Goal: Book appointment/travel/reservation

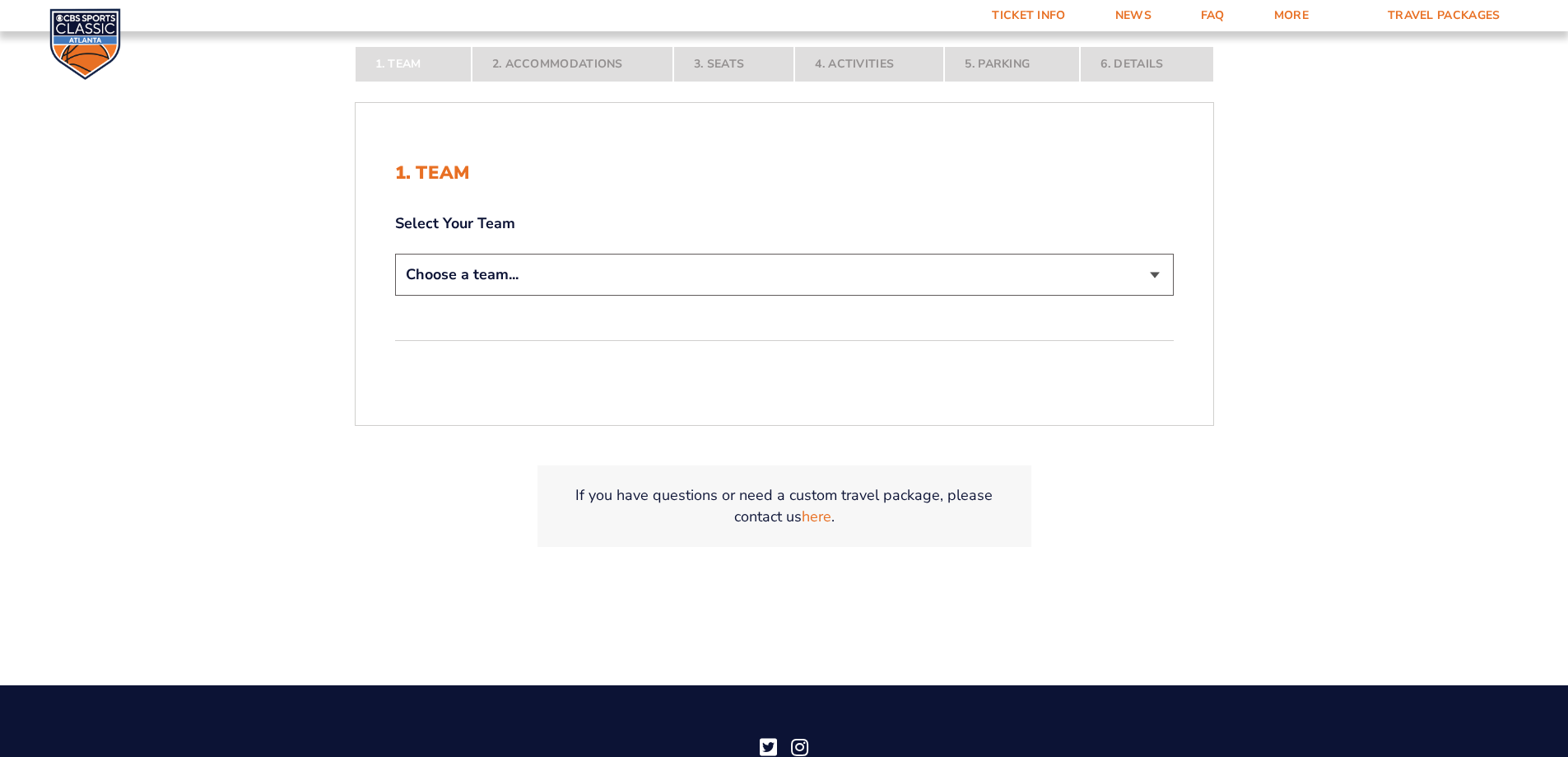
scroll to position [394, 0]
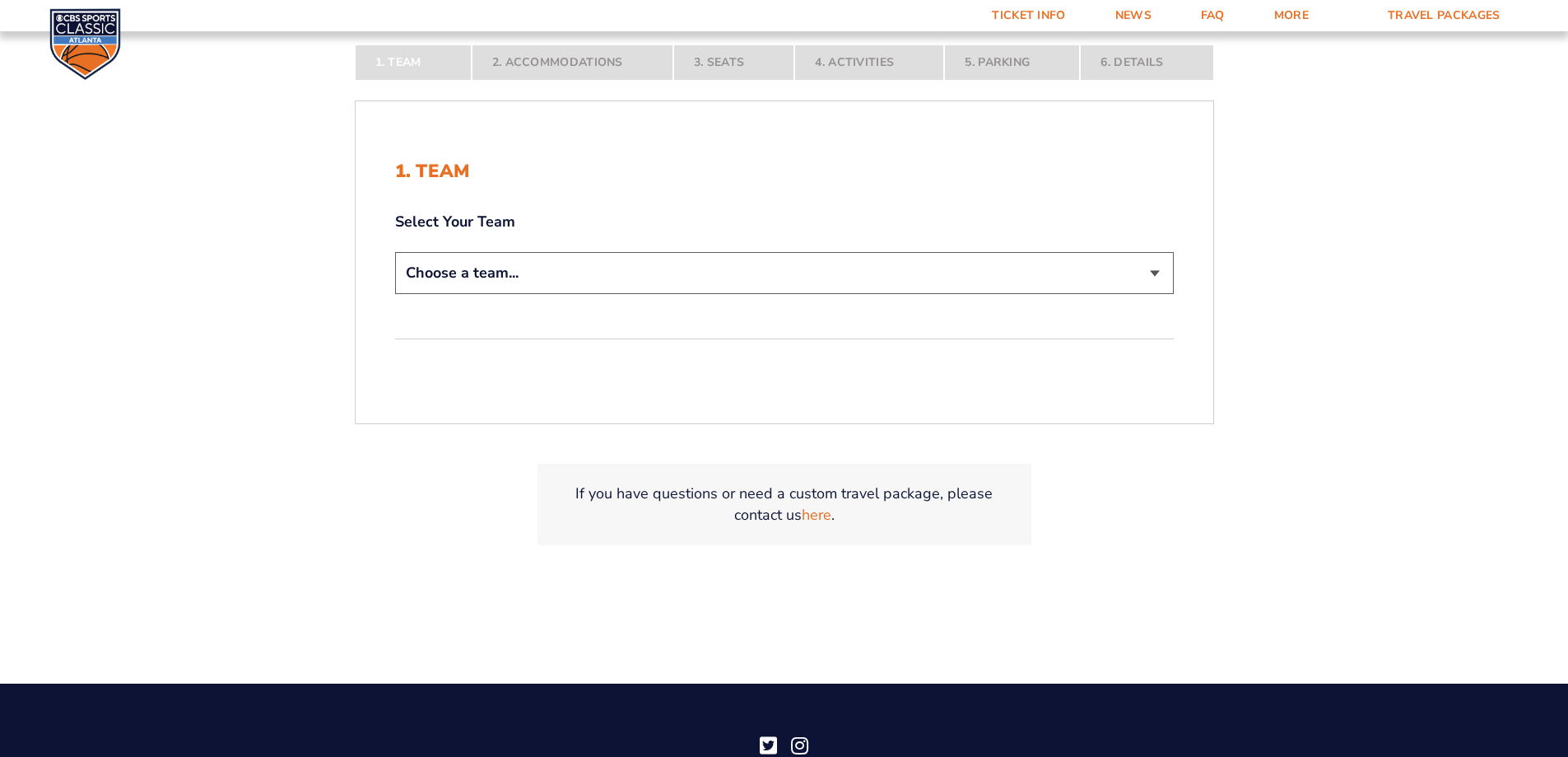
click at [669, 271] on select "Choose a team... [US_STATE] Wildcats [US_STATE] State Buckeyes [US_STATE] Tar H…" at bounding box center [784, 273] width 779 height 42
select select "20108"
click at [395, 294] on select "Choose a team... [US_STATE] Wildcats [US_STATE] State Buckeyes [US_STATE] Tar H…" at bounding box center [784, 273] width 779 height 42
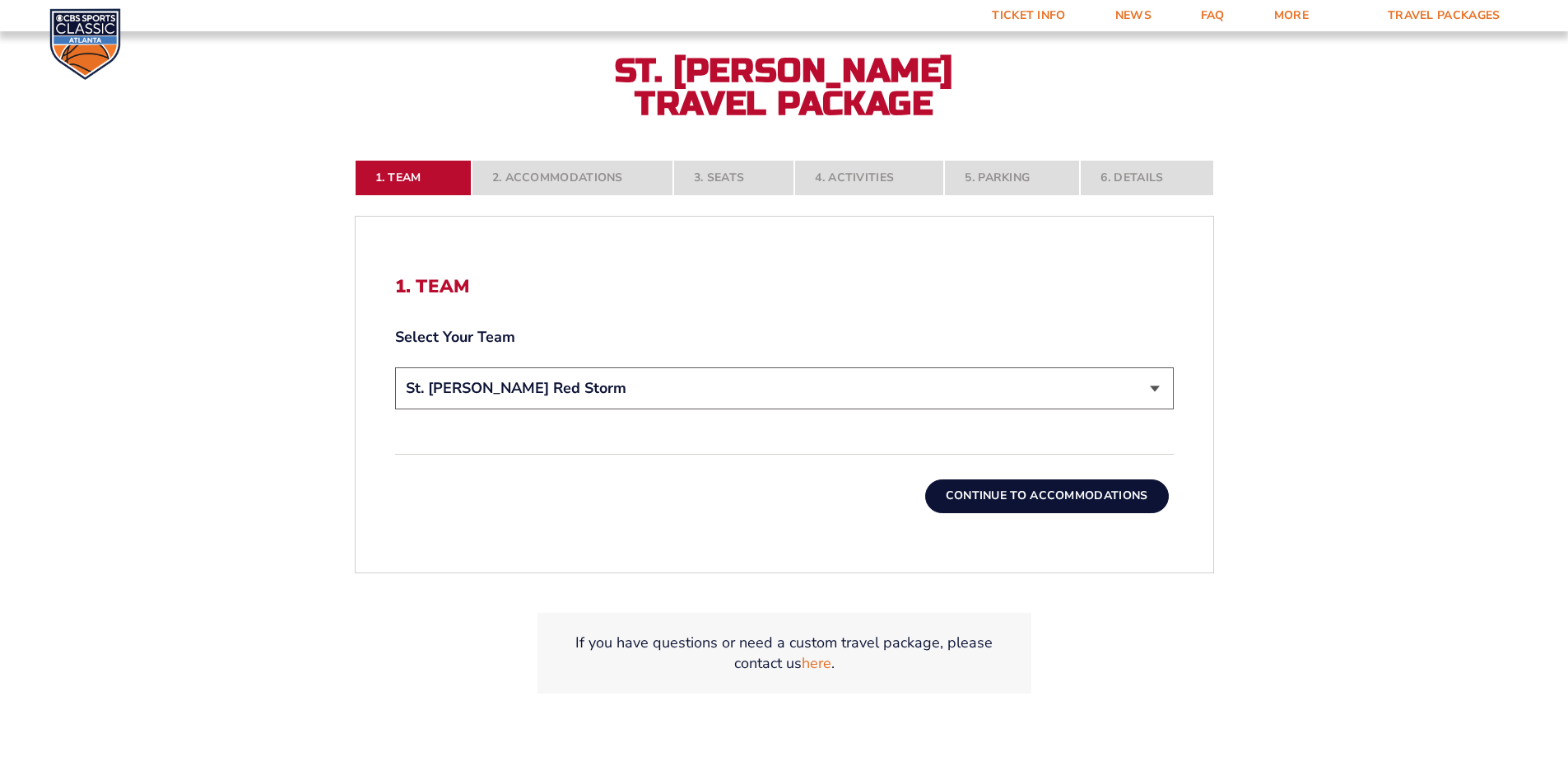
click at [1052, 499] on button "Continue To Accommodations" at bounding box center [1047, 495] width 244 height 33
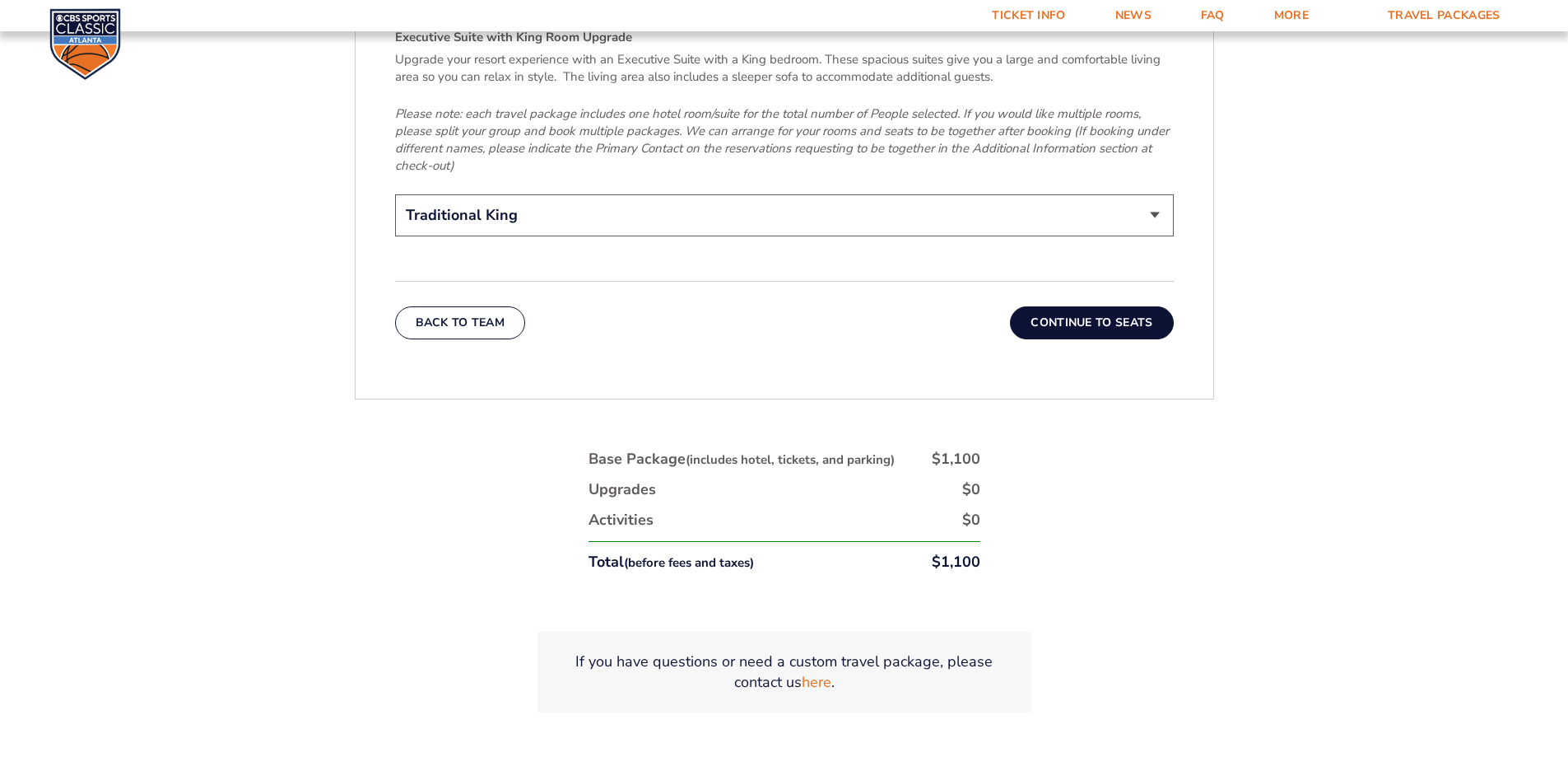
scroll to position [2746, 0]
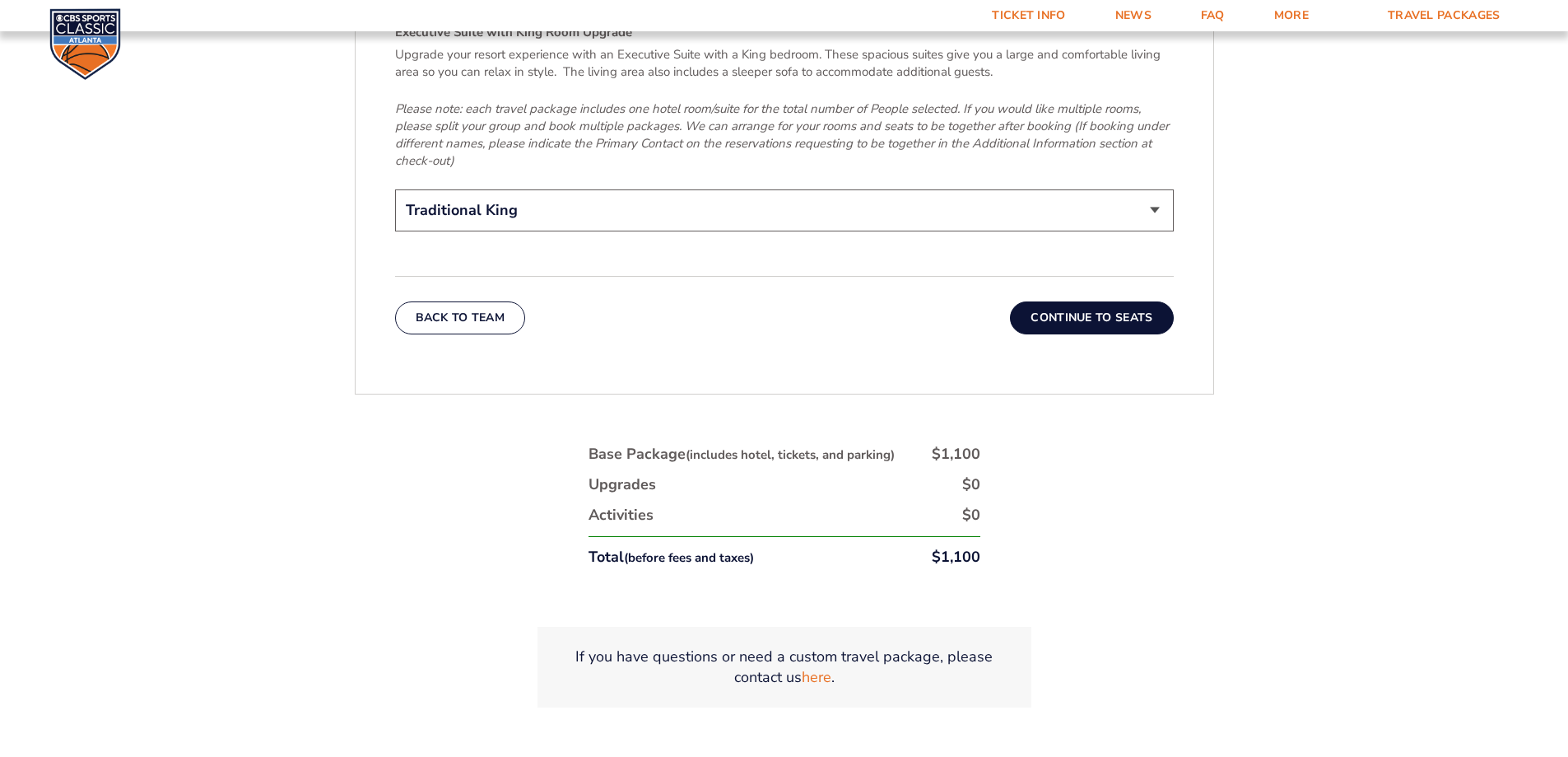
click at [1104, 301] on button "Continue To Seats" at bounding box center [1092, 317] width 163 height 33
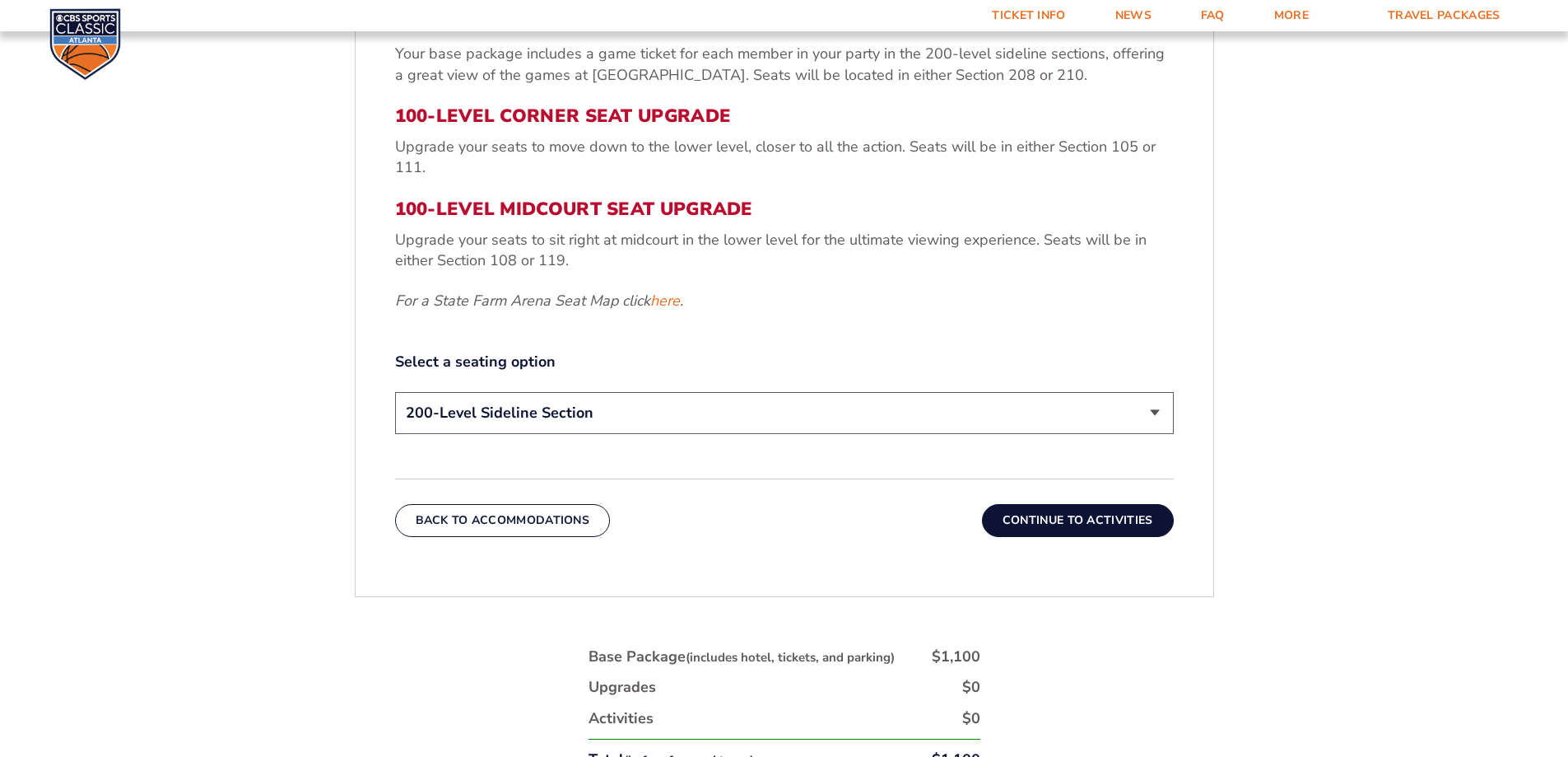
scroll to position [770, 0]
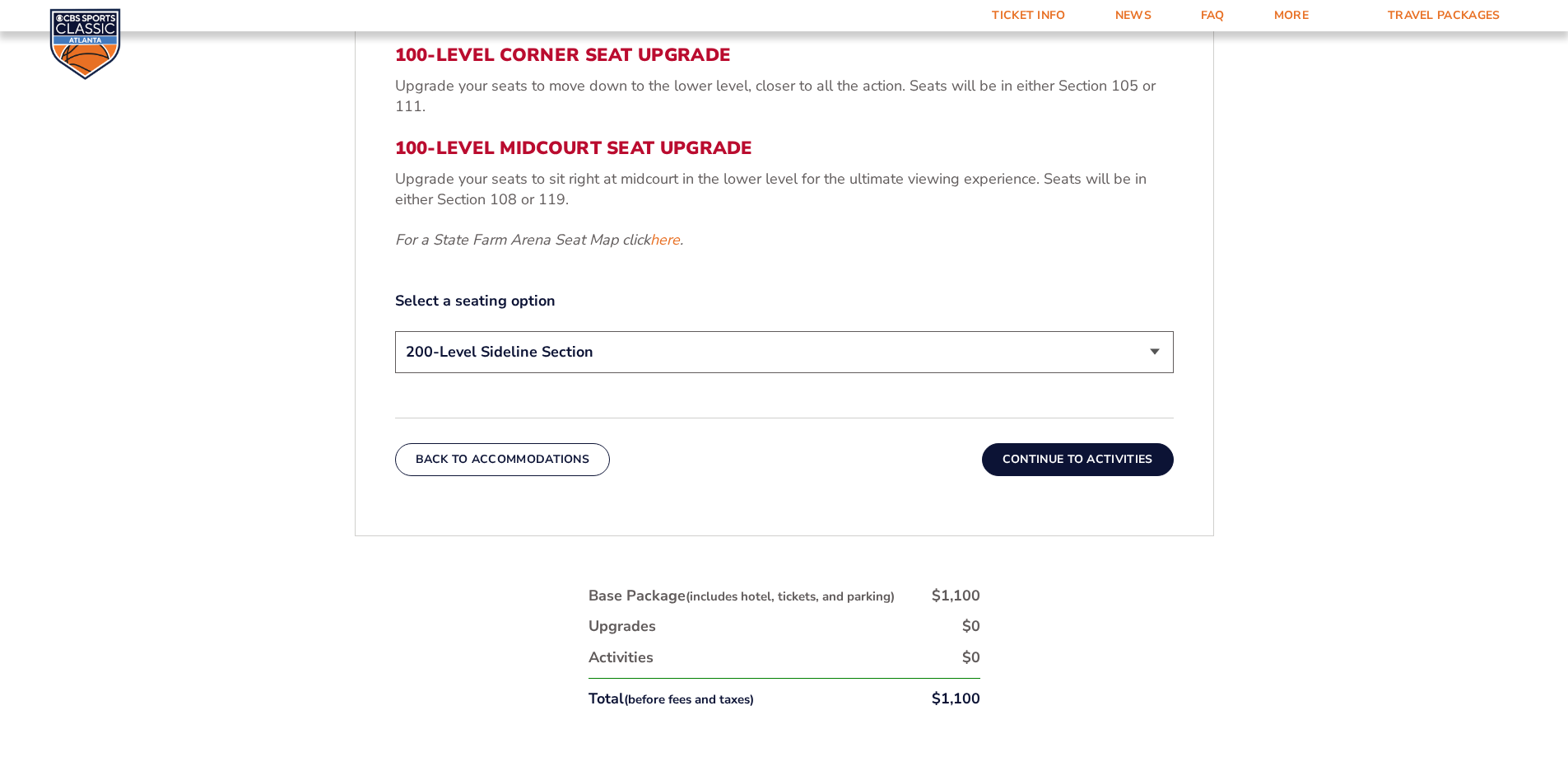
click at [818, 349] on select "200-Level Sideline Section 100-Level Corner Seat Upgrade (+$120 per person) 100…" at bounding box center [784, 351] width 779 height 42
select select "100-Level Midcourt Seat Upgrade"
click at [395, 331] on select "200-Level Sideline Section 100-Level Corner Seat Upgrade (+$120 per person) 100…" at bounding box center [784, 351] width 779 height 42
click at [1070, 458] on button "Continue To Activities" at bounding box center [1077, 459] width 192 height 33
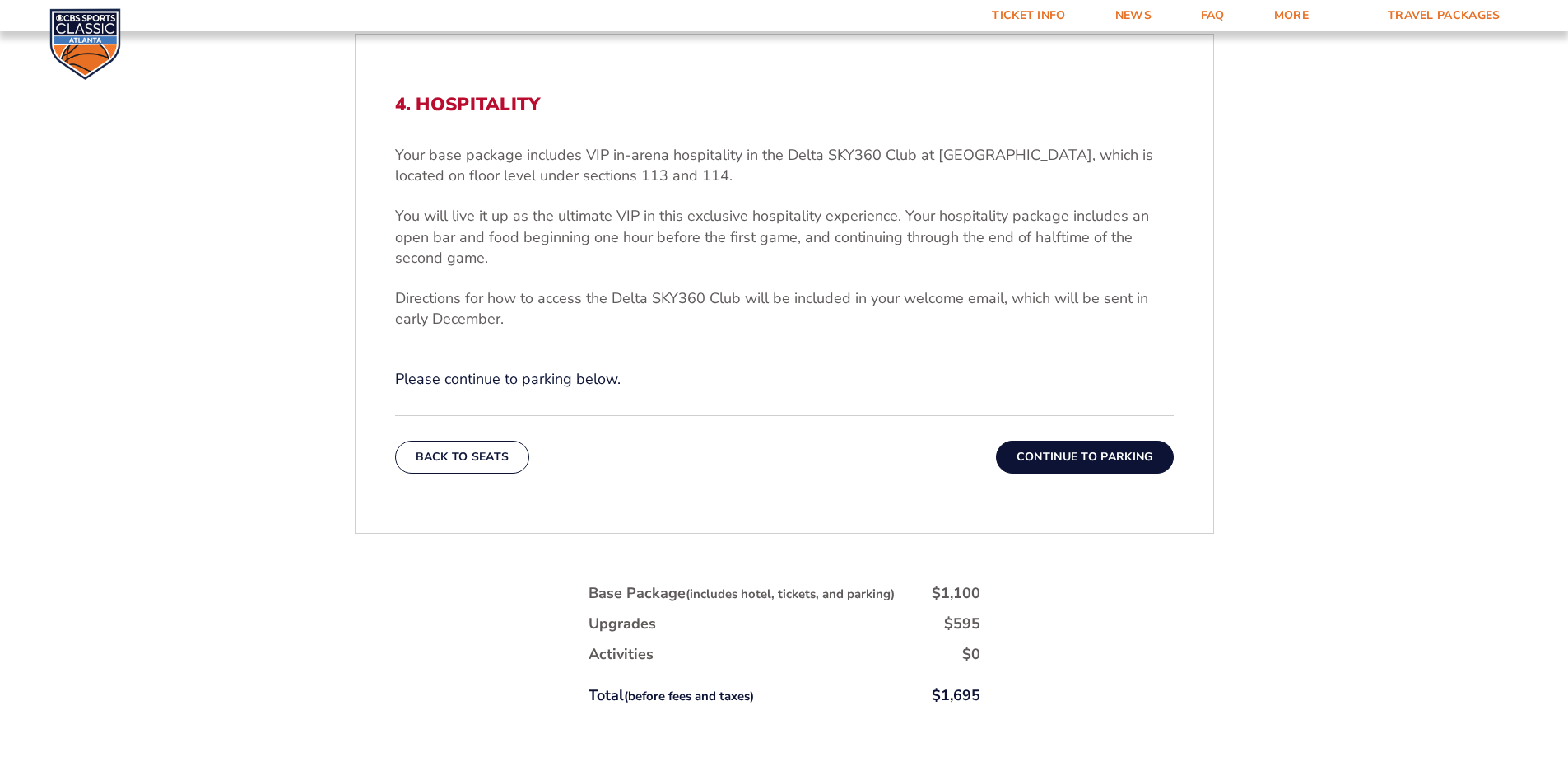
scroll to position [605, 0]
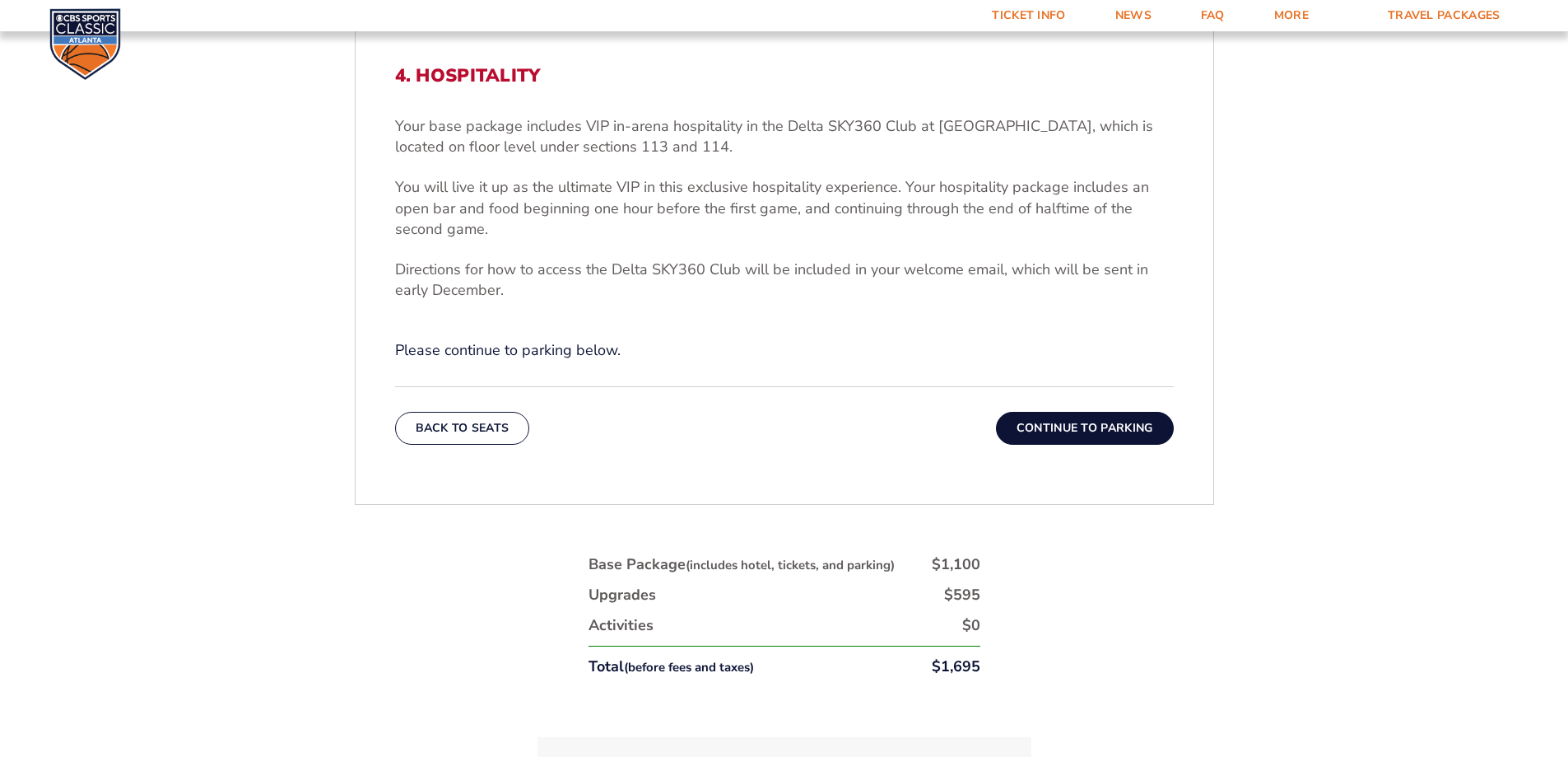
click at [1069, 428] on button "Continue To Parking" at bounding box center [1085, 428] width 178 height 33
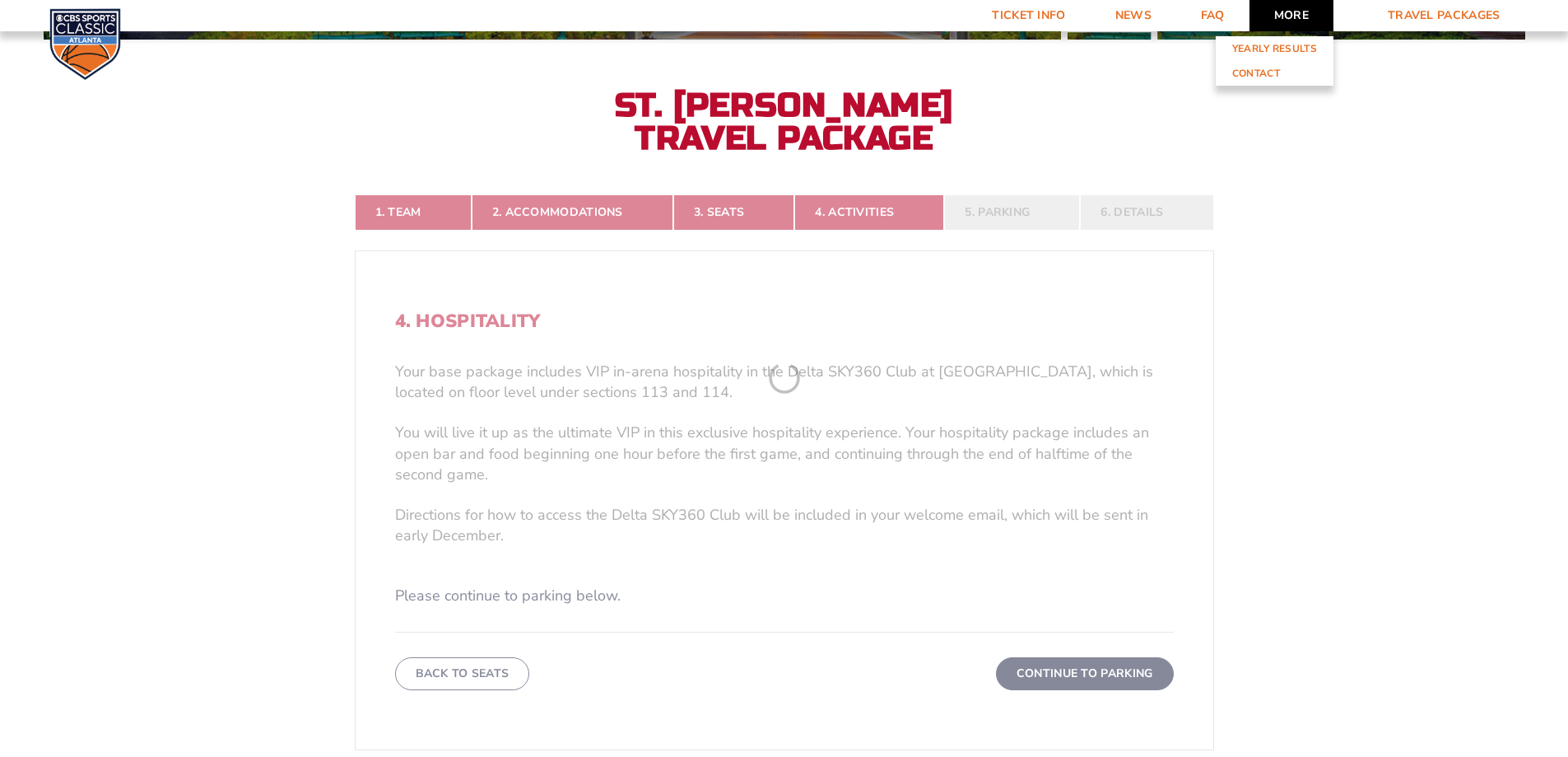
scroll to position [358, 0]
